Goal: Book appointment/travel/reservation

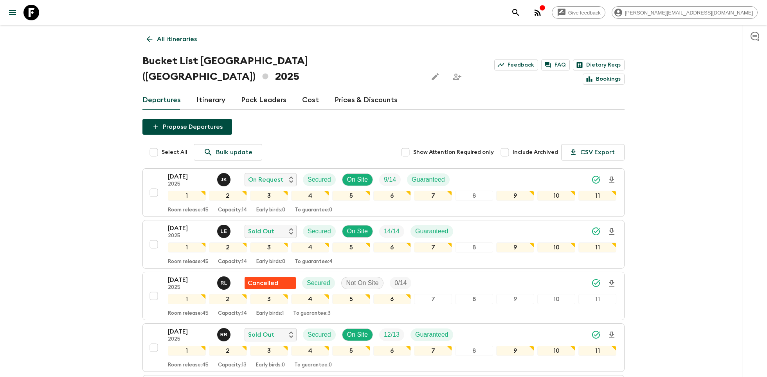
scroll to position [94, 0]
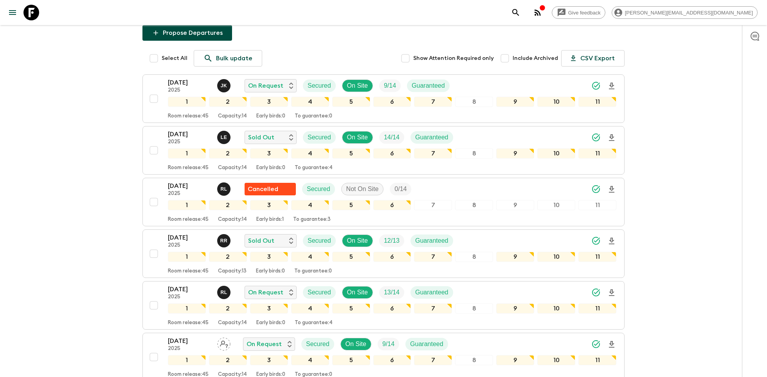
click at [32, 11] on icon at bounding box center [31, 13] width 16 height 16
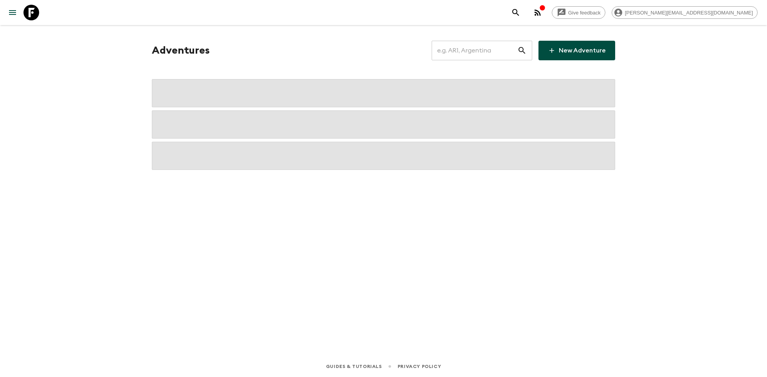
click at [472, 43] on input "text" at bounding box center [475, 51] width 86 height 22
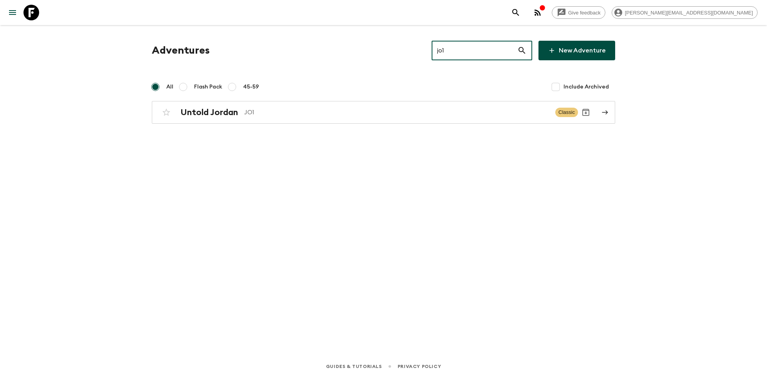
type input "jo1"
click at [310, 124] on div "Adventures jo1 ​ New Adventure All Flash Pack 45-59 Include Archived Untold Jor…" at bounding box center [383, 179] width 501 height 309
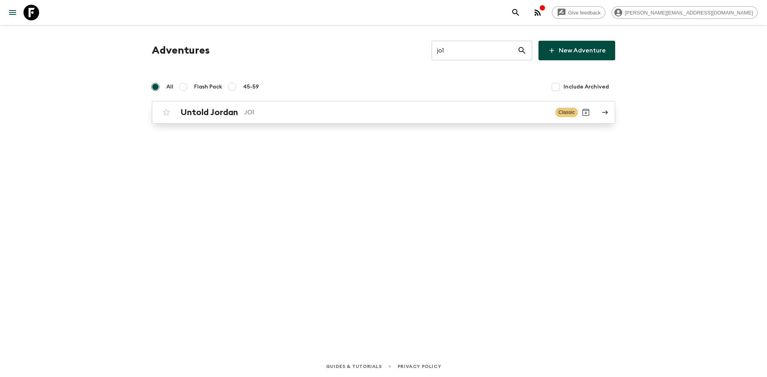
click at [306, 116] on p "JO1" at bounding box center [396, 112] width 305 height 9
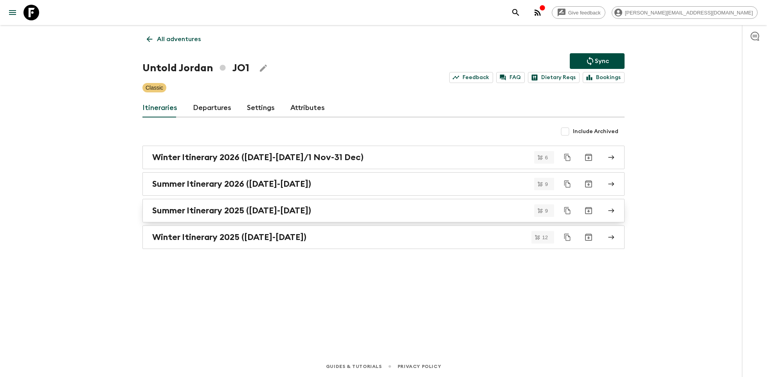
click at [348, 209] on div "Summer Itinerary 2025 ([DATE]-[DATE])" at bounding box center [376, 210] width 448 height 10
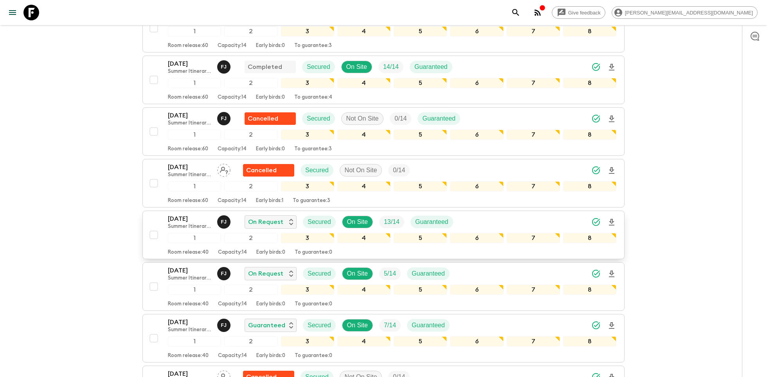
scroll to position [171, 0]
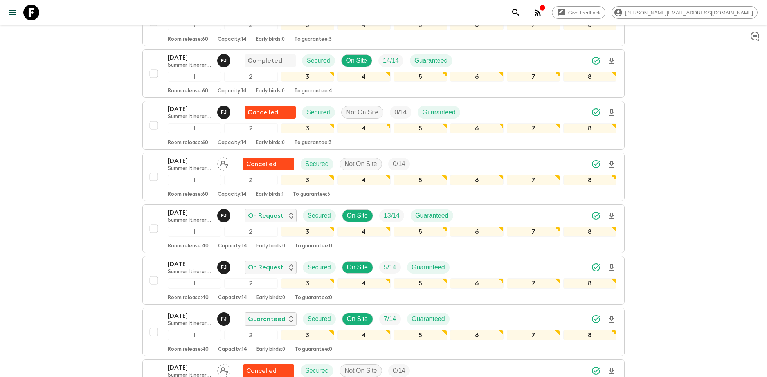
click at [185, 200] on div "[DATE] Summer Itinerary 2025 ([DATE]-[DATE]) Cancelled Secured Not On Site 0 / …" at bounding box center [383, 229] width 482 height 462
click at [183, 211] on p "[DATE]" at bounding box center [189, 212] width 43 height 9
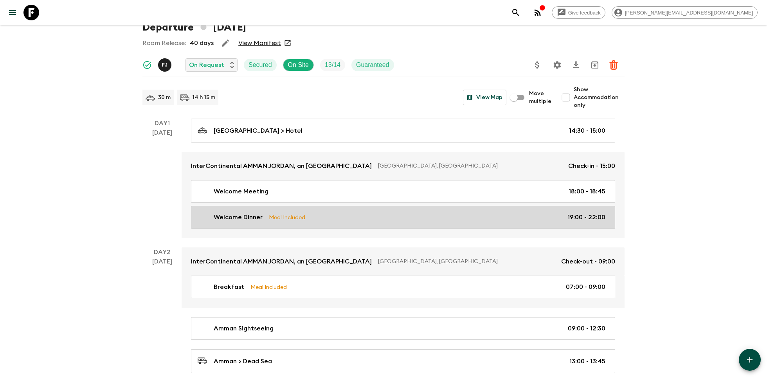
scroll to position [35, 0]
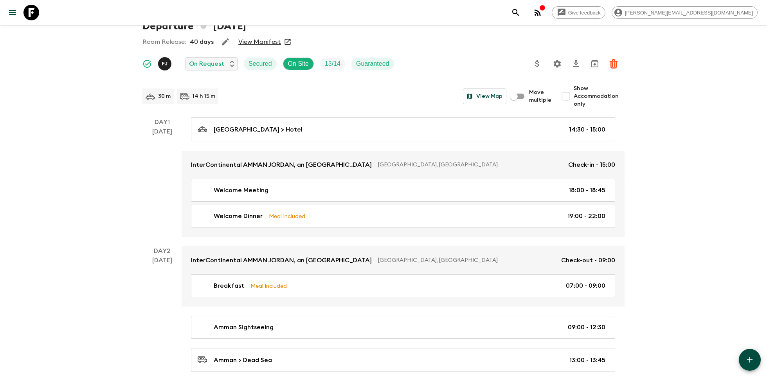
click at [568, 97] on input "Show Accommodation only" at bounding box center [566, 96] width 16 height 16
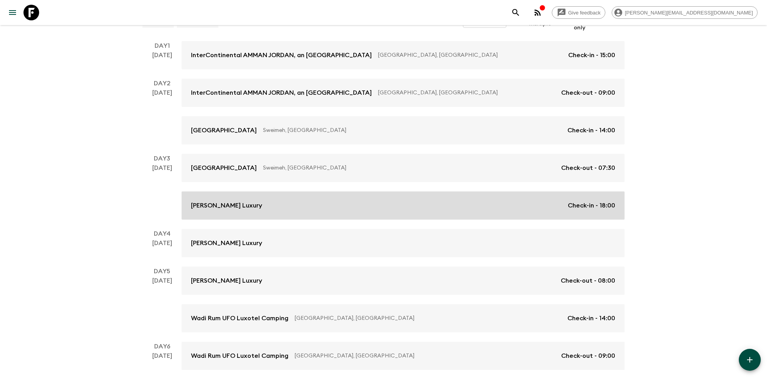
scroll to position [28, 0]
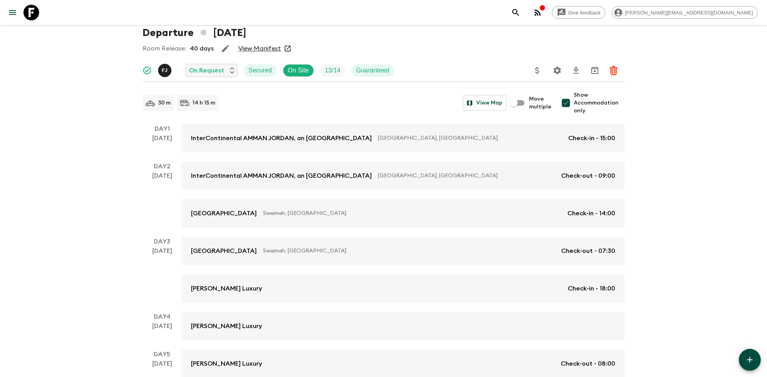
click at [570, 104] on input "Show Accommodation only" at bounding box center [566, 103] width 16 height 16
checkbox input "false"
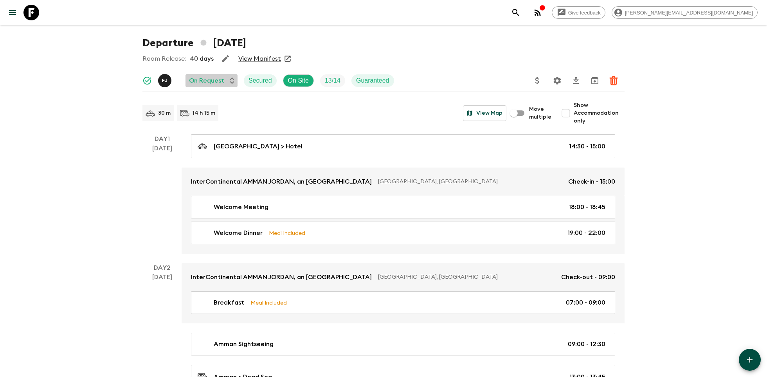
scroll to position [0, 0]
